Goal: Information Seeking & Learning: Find specific page/section

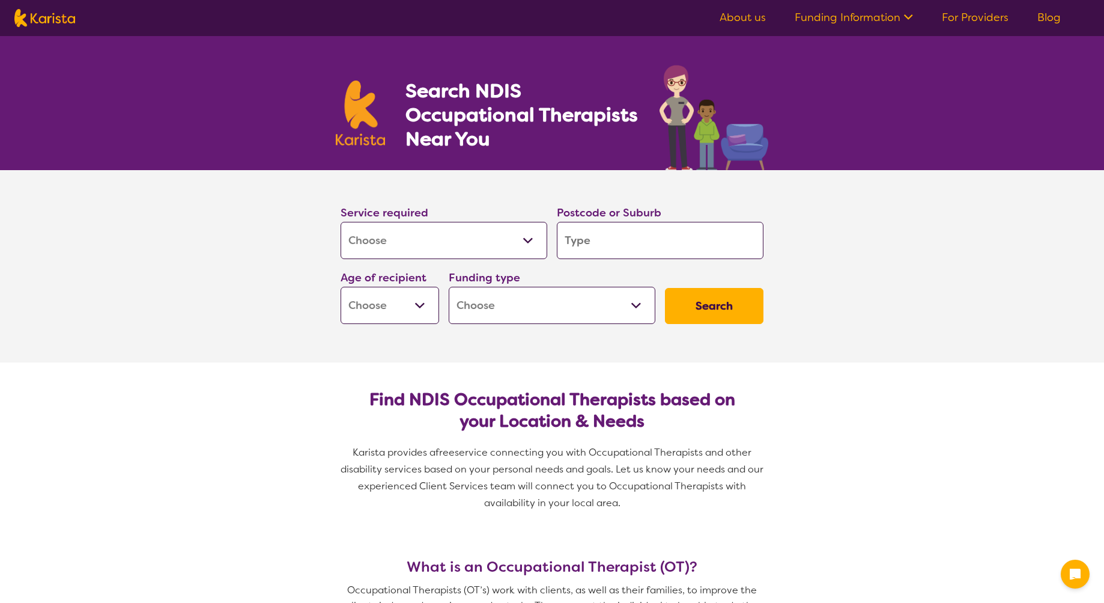
select select "[MEDICAL_DATA]"
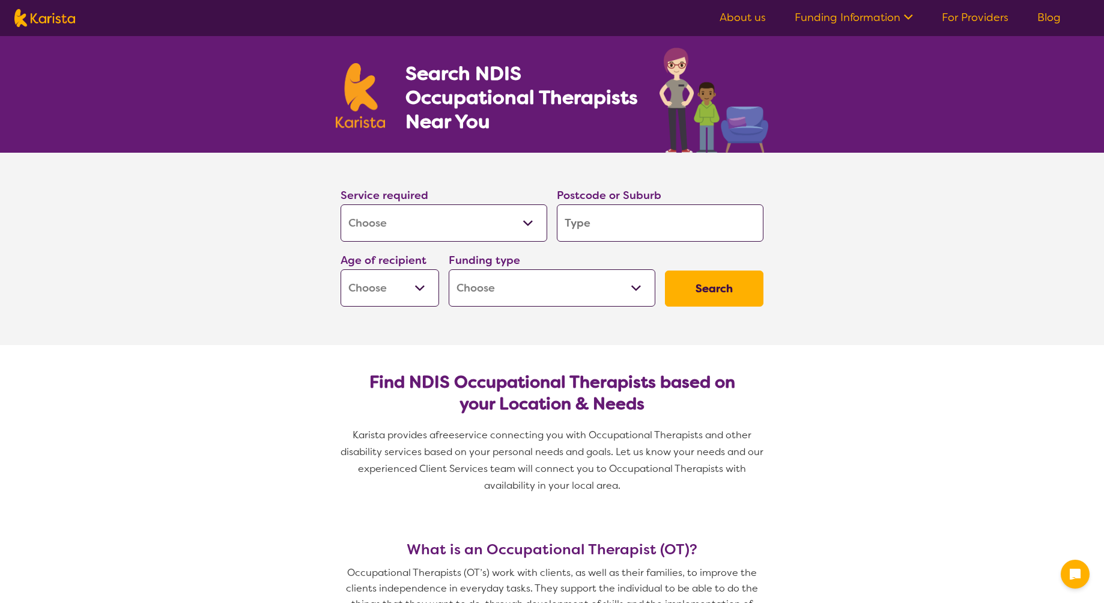
type input "2"
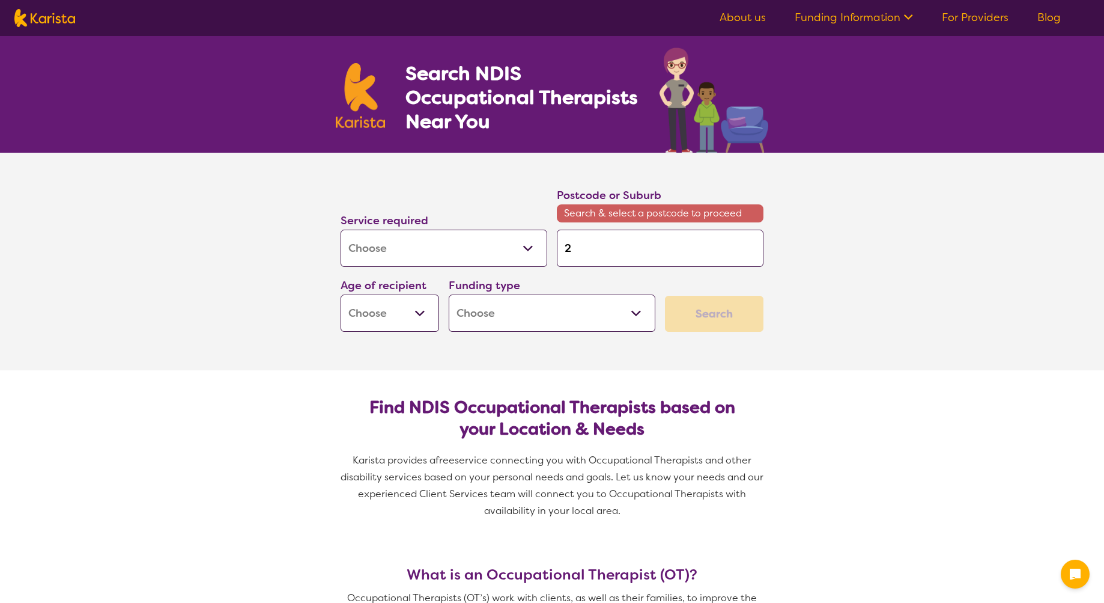
type input "20"
type input "202"
type input "2026"
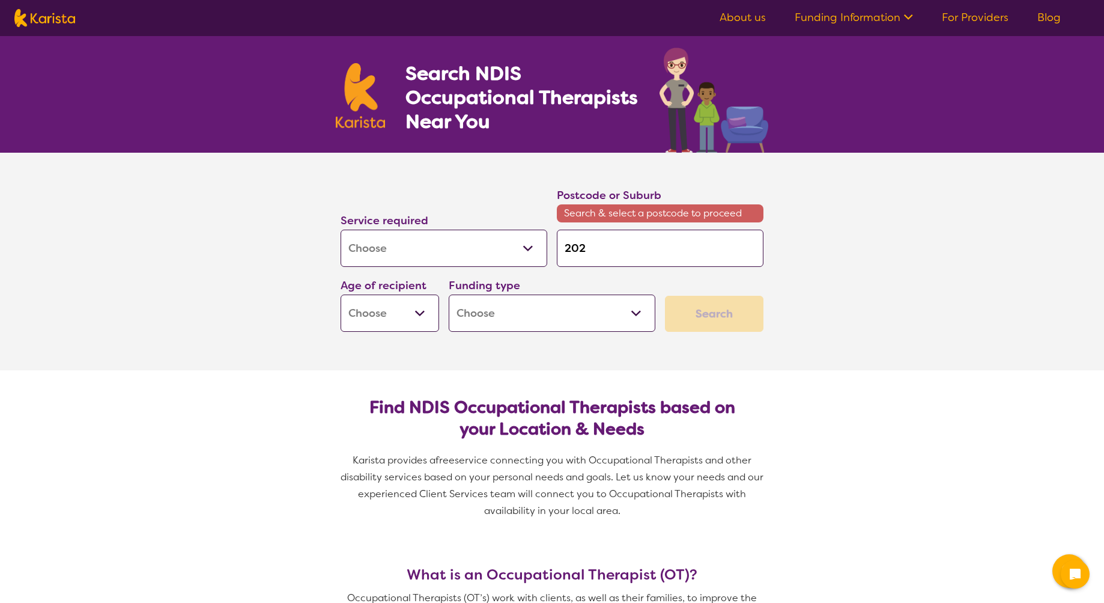
type input "2026"
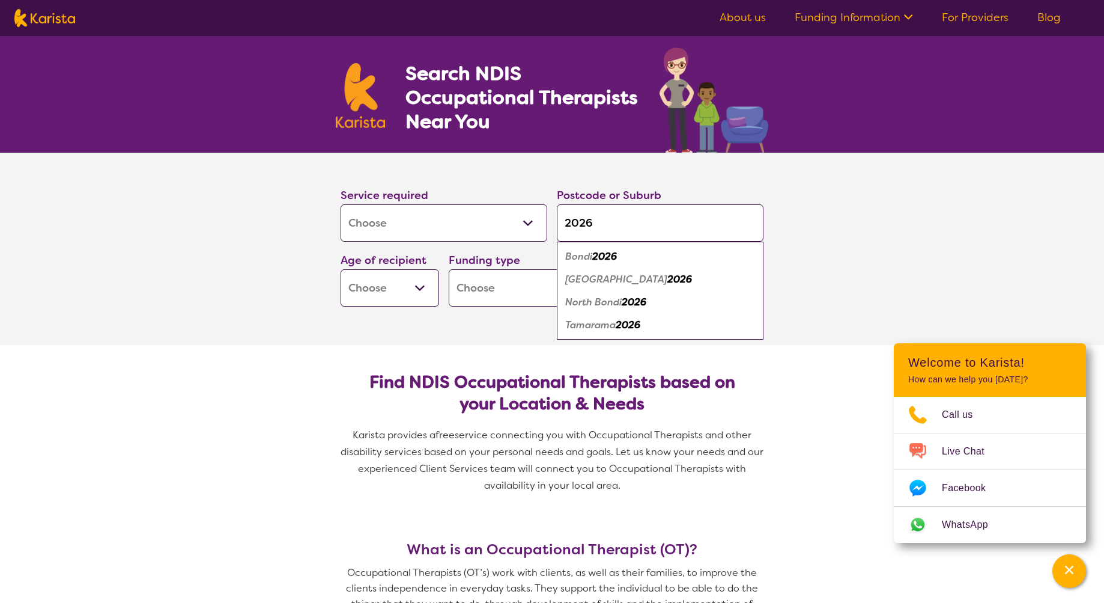
type input "2026"
click at [592, 279] on em "[GEOGRAPHIC_DATA]" at bounding box center [616, 279] width 102 height 13
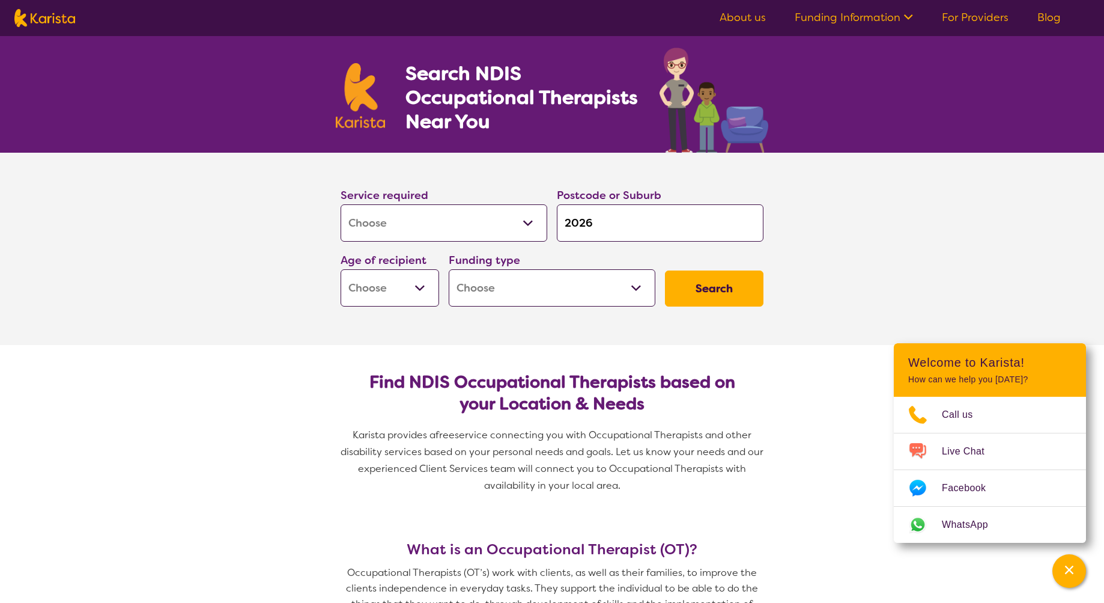
select select "EC"
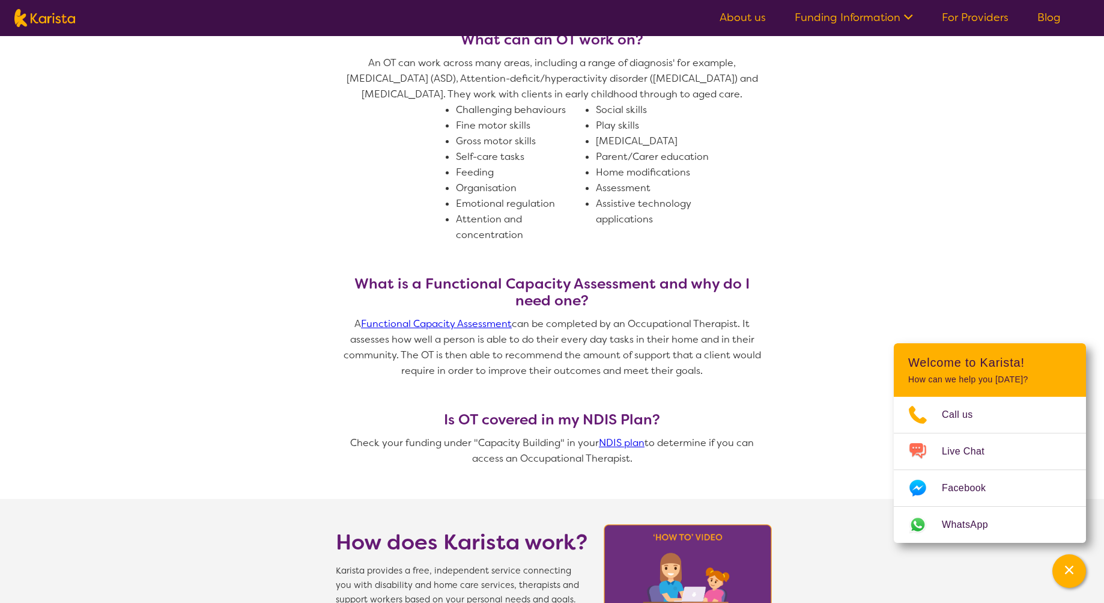
scroll to position [466, 0]
